Goal: Information Seeking & Learning: Check status

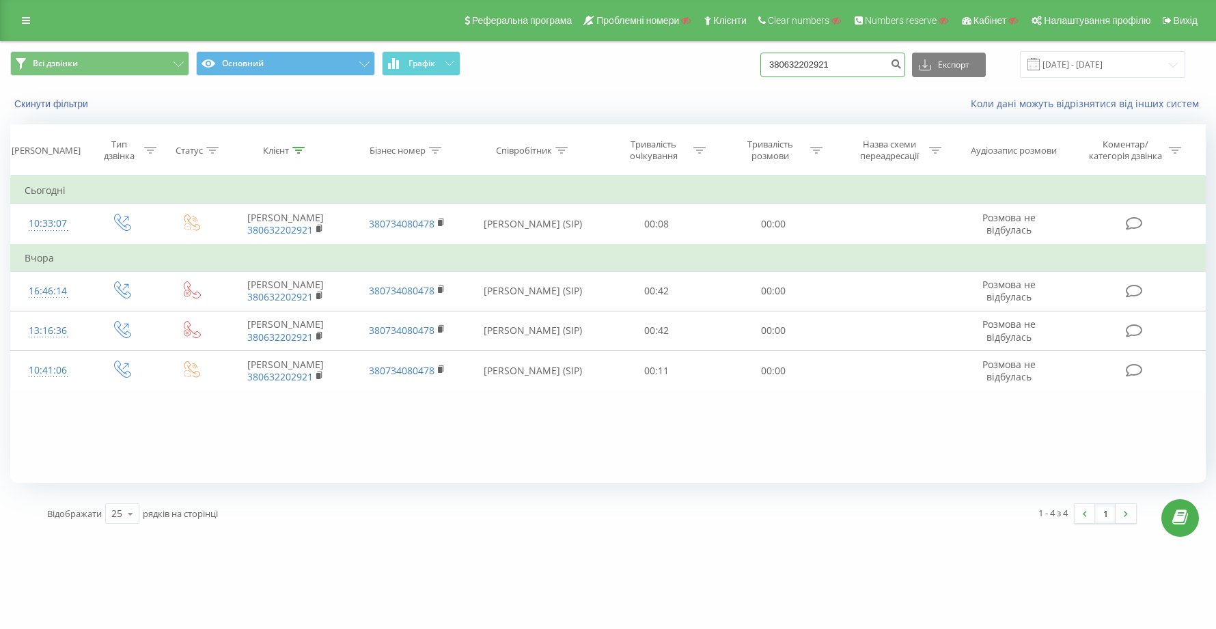
click at [888, 69] on input "380632202921" at bounding box center [832, 65] width 145 height 25
type input "3"
paste input "380675004595"
type input "380675004595"
